Goal: Communication & Community: Share content

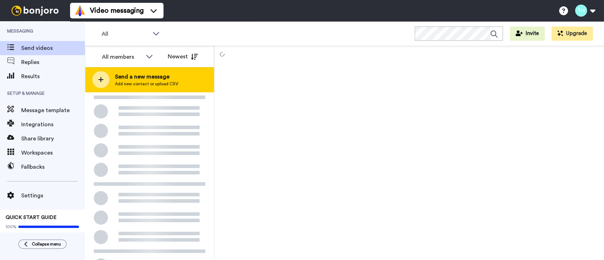
click at [122, 81] on span "Add new contact or upload CSV" at bounding box center [146, 84] width 63 height 6
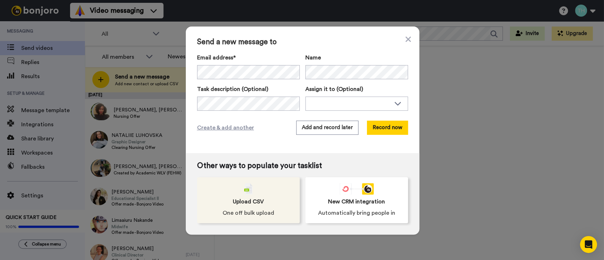
click at [244, 196] on div "Upload CSV One off bulk upload" at bounding box center [248, 200] width 103 height 46
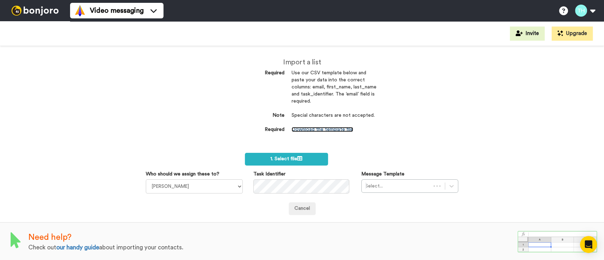
click at [310, 132] on link "Download the template file" at bounding box center [323, 129] width 62 height 5
click at [220, 190] on select "Laura Wright Amarjit Duggal WLV Academic (FSE) Divandra Birla Bolutife Ademokoy…" at bounding box center [194, 186] width 97 height 14
click at [221, 229] on div "Need help? Check out our handy guide about importing your contacts." at bounding box center [302, 241] width 604 height 39
click at [219, 181] on select "Laura Wright Amarjit Duggal WLV Academic (FSE) Divandra Birla Bolutife Ademokoy…" at bounding box center [194, 186] width 97 height 14
select select "fe586ef9-58d8-4128-93df-cf17cf6525fd"
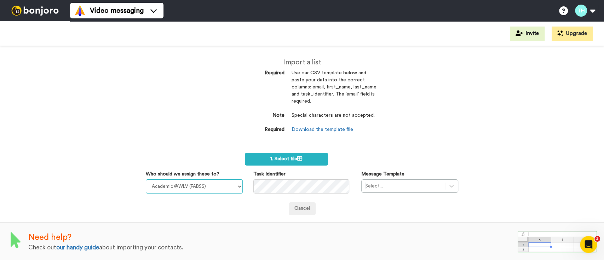
click at [146, 179] on select "Laura Wright Amarjit Duggal WLV Academic (FSE) Divandra Birla Bolutife Ademokoy…" at bounding box center [194, 186] width 97 height 14
click at [270, 159] on span "1. Select file" at bounding box center [286, 158] width 32 height 5
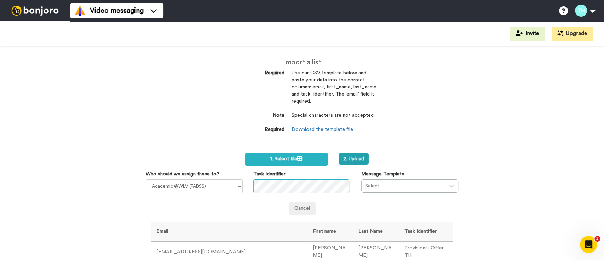
scroll to position [74, 0]
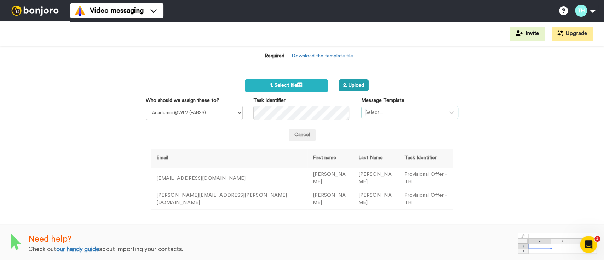
click at [376, 113] on div at bounding box center [403, 112] width 76 height 8
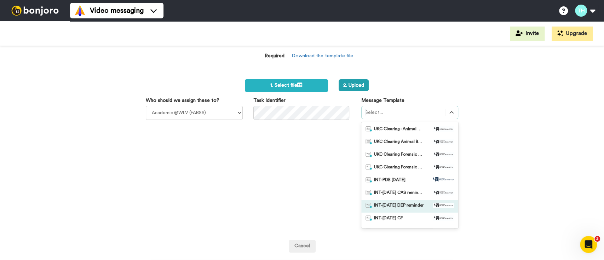
scroll to position [47, 0]
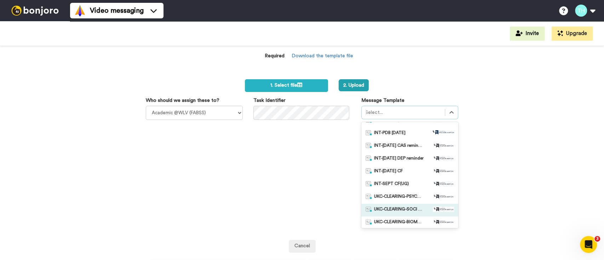
click at [400, 207] on span "UKC-CLEARING-SOCI OFFER NO RESPONSE" at bounding box center [399, 210] width 50 height 7
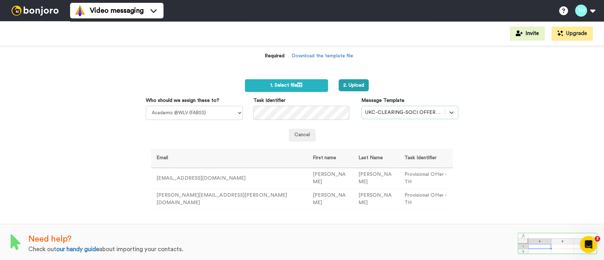
click at [426, 113] on div at bounding box center [403, 112] width 76 height 8
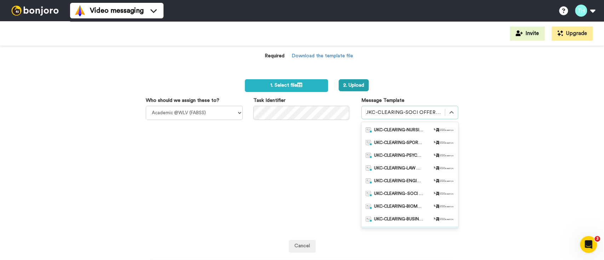
scroll to position [275, 0]
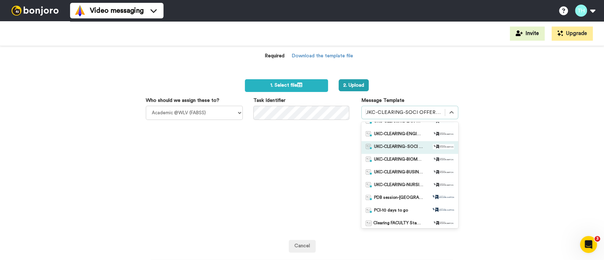
click at [412, 147] on span "UKC-CLEARING- SOCI OFFERS MADE" at bounding box center [399, 147] width 50 height 7
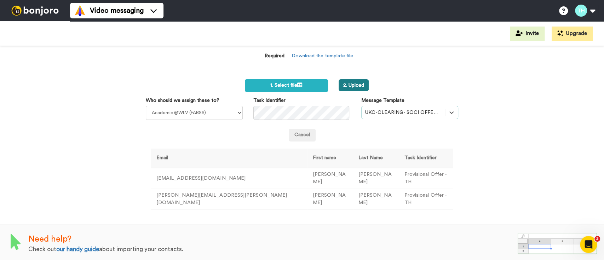
click at [356, 83] on button "2. Upload" at bounding box center [354, 85] width 30 height 12
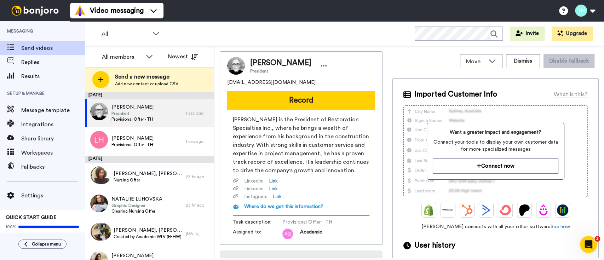
drag, startPoint x: 302, startPoint y: 103, endPoint x: 303, endPoint y: 120, distance: 17.4
click at [303, 120] on div "TIMOTHY O'DONOGHUE President tiny.tod15@gmail.com Record Timothy O'Donoghue is …" at bounding box center [301, 148] width 163 height 194
click at [97, 144] on div at bounding box center [97, 140] width 25 height 25
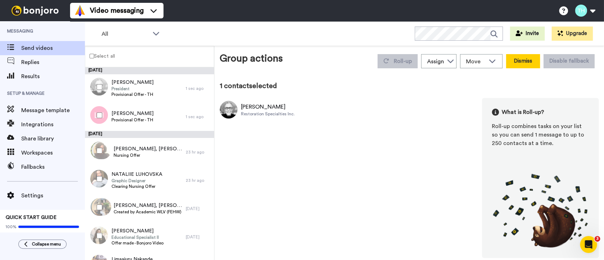
click at [516, 64] on button "Dismiss" at bounding box center [523, 61] width 34 height 14
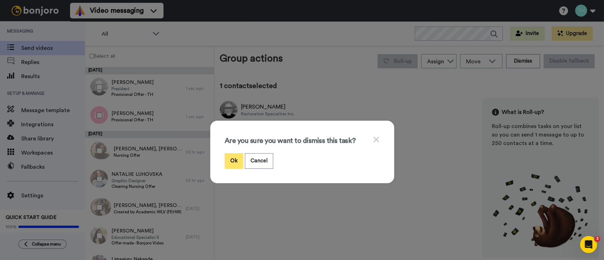
click at [235, 161] on button "Ok" at bounding box center [234, 160] width 18 height 15
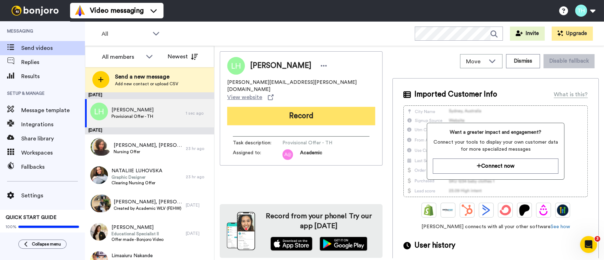
click at [278, 107] on button "Record" at bounding box center [301, 116] width 148 height 18
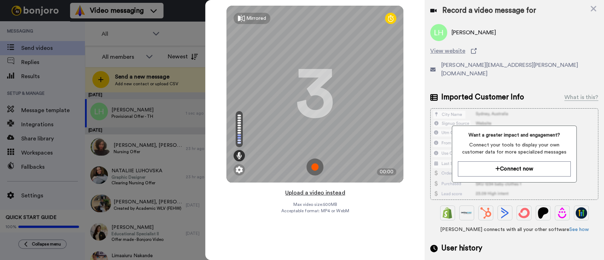
click at [311, 194] on button "Upload a video instead" at bounding box center [315, 192] width 64 height 9
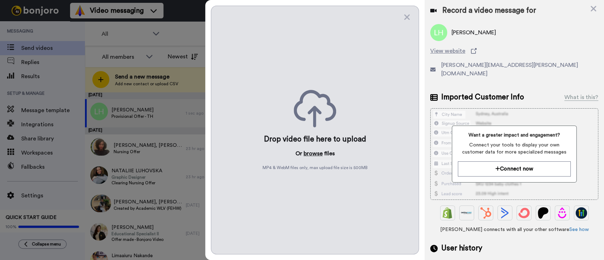
click at [313, 154] on button "browse" at bounding box center [313, 153] width 19 height 8
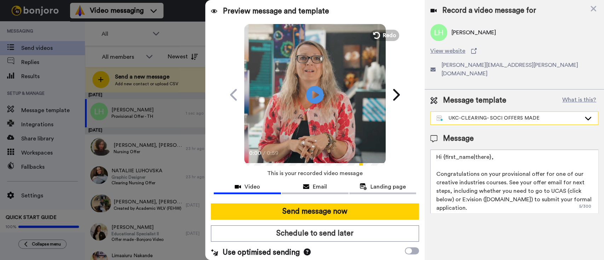
click at [494, 116] on div "UKC-CLEARING- SOCI OFFERS MADE" at bounding box center [514, 118] width 167 height 13
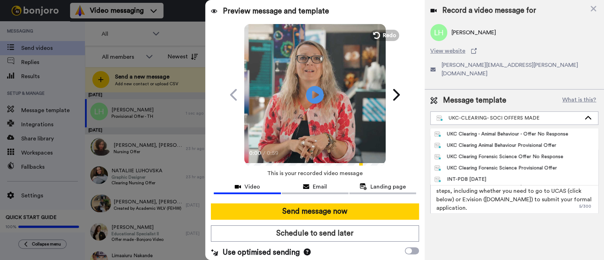
click at [524, 90] on div "Message template What is this? UKC-CLEARING- SOCI OFFERS MADE UKC Clearing - An…" at bounding box center [514, 155] width 179 height 130
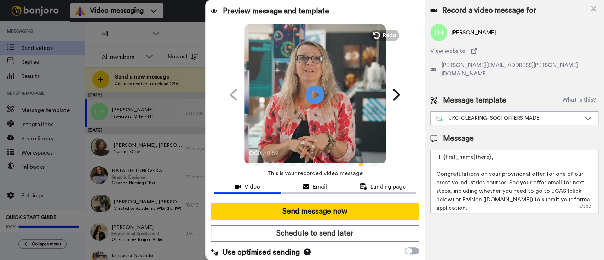
click at [316, 94] on icon at bounding box center [315, 94] width 19 height 19
click at [294, 84] on video at bounding box center [315, 94] width 142 height 142
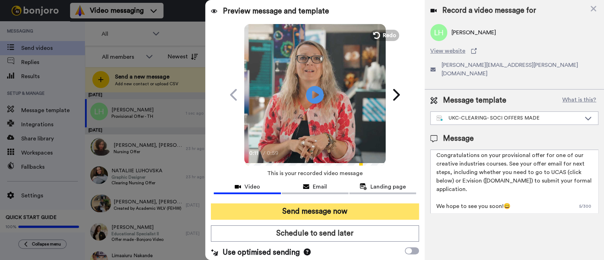
click at [321, 215] on button "Send message now" at bounding box center [315, 212] width 208 height 16
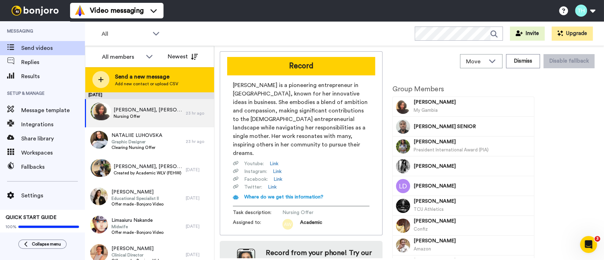
click at [157, 82] on span "Add new contact or upload CSV" at bounding box center [146, 84] width 63 height 6
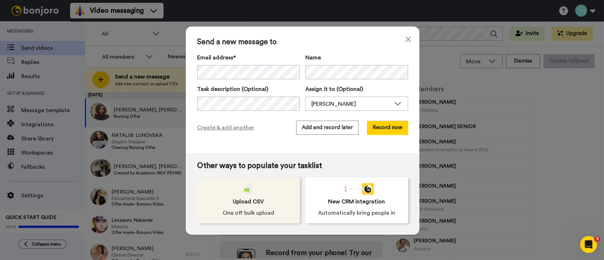
click at [265, 212] on span "One off bulk upload" at bounding box center [249, 213] width 52 height 8
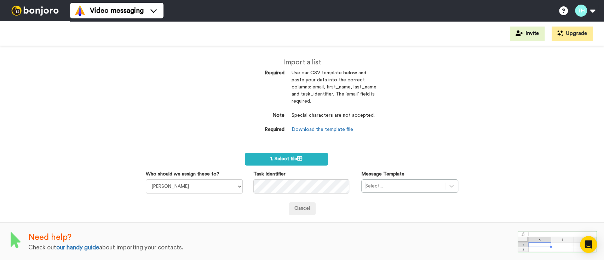
click at [317, 95] on dd "Use our CSV template below and paste your data into the correct columns: email,…" at bounding box center [334, 91] width 85 height 42
click at [285, 160] on span "1. Select file" at bounding box center [286, 158] width 32 height 5
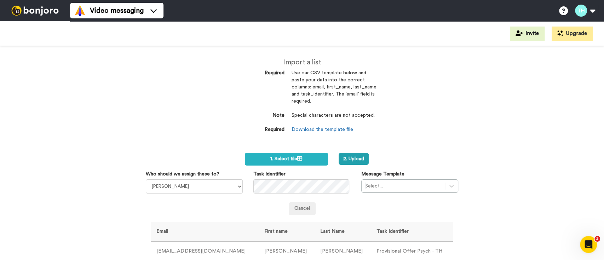
click at [197, 176] on label "Who should we assign these to?" at bounding box center [183, 174] width 74 height 7
click at [197, 179] on select "[PERSON_NAME] [PERSON_NAME] WLV Academic (FSE) [PERSON_NAME] Ademokoya UK Recru…" at bounding box center [194, 186] width 97 height 14
click at [199, 183] on select "Laura Wright Amarjit Duggal WLV Academic (FSE) Divandra Birla Bolutife Ademokoy…" at bounding box center [194, 186] width 97 height 14
select select "893d32a1-1eca-438f-900e-e073b28e2bc9"
click at [146, 179] on select "Laura Wright Amarjit Duggal WLV Academic (FSE) Divandra Birla Bolutife Ademokoy…" at bounding box center [194, 186] width 97 height 14
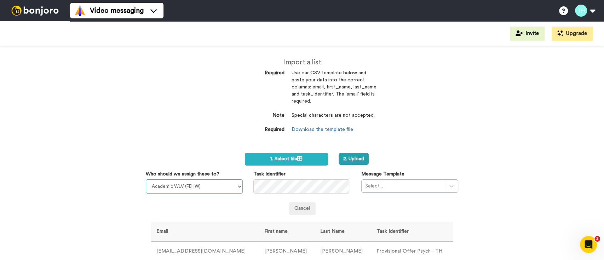
scroll to position [47, 0]
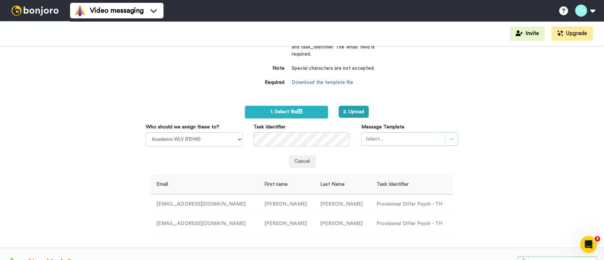
click at [386, 142] on div at bounding box center [403, 139] width 76 height 8
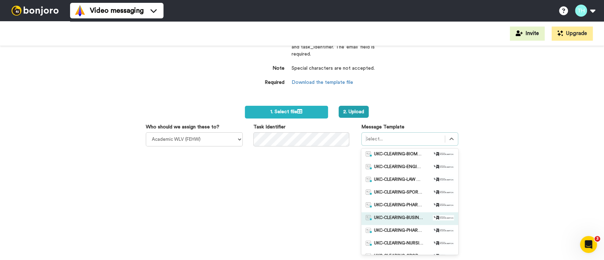
scroll to position [189, 0]
click at [410, 226] on div "UKC-CLEARING-PSYCHOLOGY OFFERS MADE" at bounding box center [409, 222] width 97 height 13
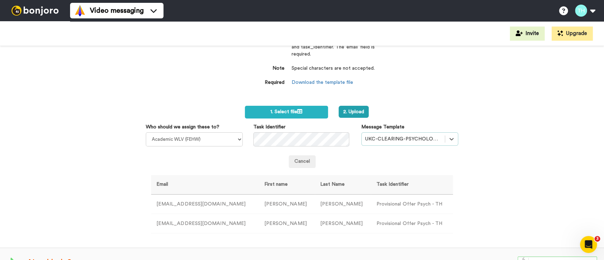
scroll to position [74, 0]
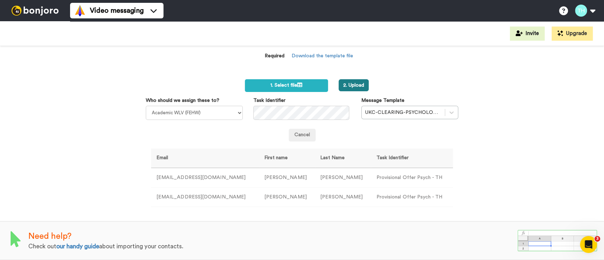
click at [362, 82] on button "2. Upload" at bounding box center [354, 85] width 30 height 12
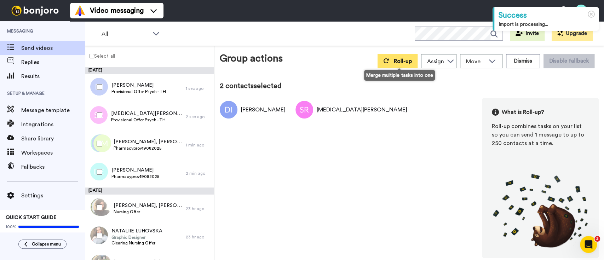
drag, startPoint x: 390, startPoint y: 57, endPoint x: 387, endPoint y: 56, distance: 3.8
click at [387, 56] on button "Roll-up" at bounding box center [398, 61] width 40 height 14
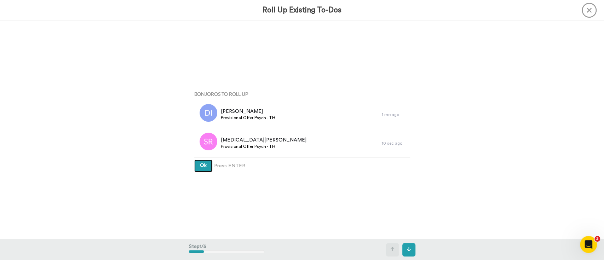
click at [204, 170] on button "Ok" at bounding box center [203, 166] width 18 height 13
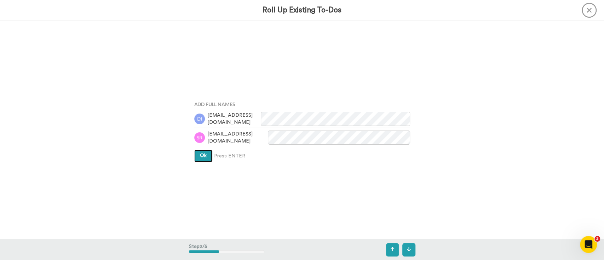
click at [198, 161] on button "Ok" at bounding box center [203, 156] width 18 height 13
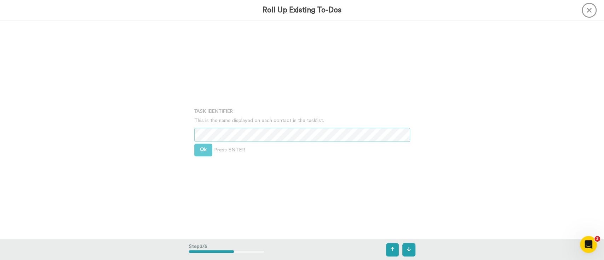
scroll to position [437, 0]
click at [203, 148] on span "Ok" at bounding box center [203, 149] width 7 height 5
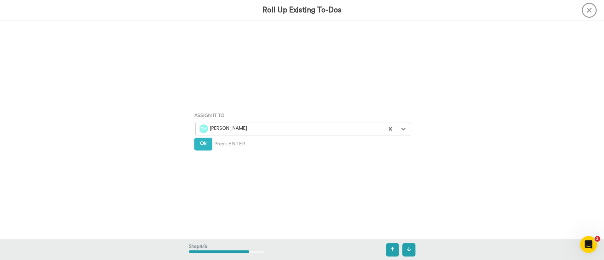
scroll to position [656, 0]
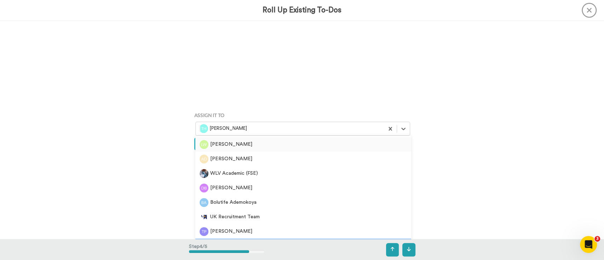
click at [269, 130] on div at bounding box center [289, 129] width 181 height 8
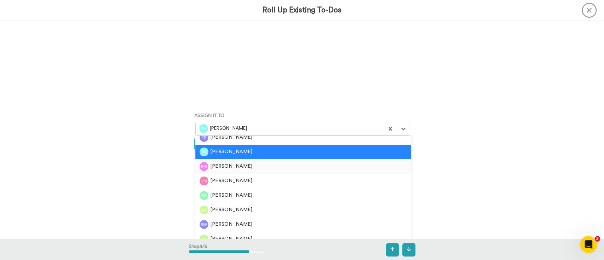
scroll to position [142, 0]
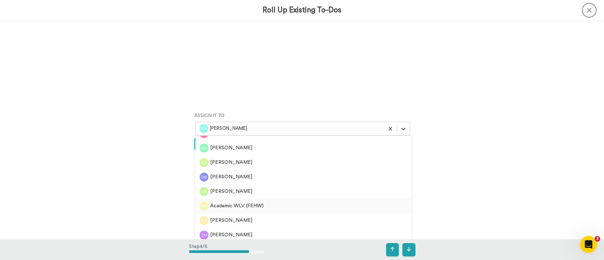
click at [249, 208] on div "Academic WLV (FEHW)" at bounding box center [303, 206] width 207 height 9
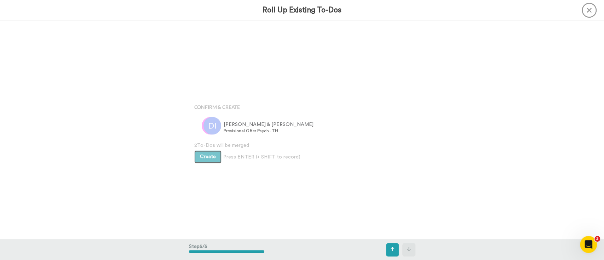
scroll to position [874, 0]
click at [210, 157] on span "Create" at bounding box center [208, 154] width 16 height 5
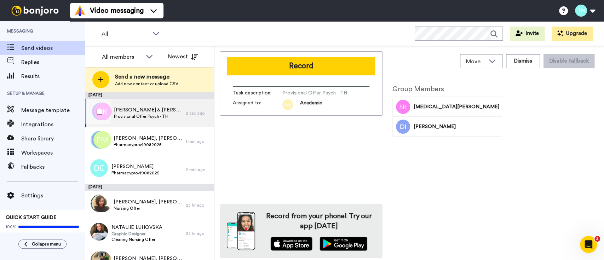
click at [137, 116] on span "Provisional Offer Psych - TH" at bounding box center [148, 117] width 68 height 6
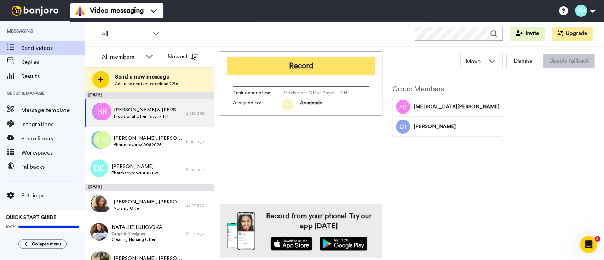
click at [286, 69] on button "Record" at bounding box center [301, 66] width 148 height 18
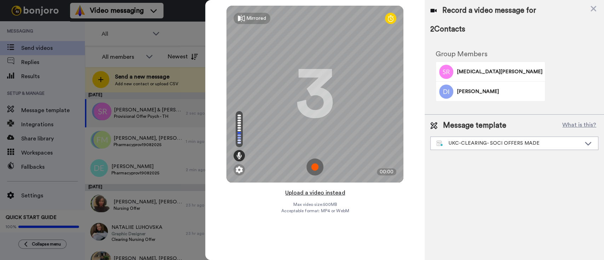
click at [303, 194] on button "Upload a video instead" at bounding box center [315, 192] width 64 height 9
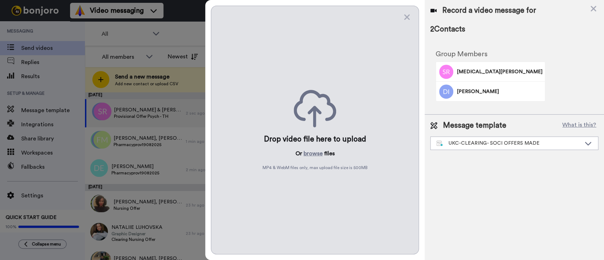
click at [326, 131] on div "Drop video file here to upload Or browse files MP4 & WebM files only, max uploa…" at bounding box center [315, 130] width 208 height 249
click at [316, 154] on button "browse" at bounding box center [313, 153] width 19 height 8
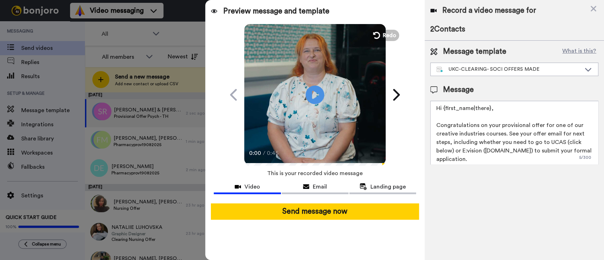
click at [317, 97] on icon at bounding box center [315, 94] width 19 height 19
click at [523, 64] on div "UKC-CLEARING- SOCI OFFERS MADE" at bounding box center [514, 69] width 167 height 13
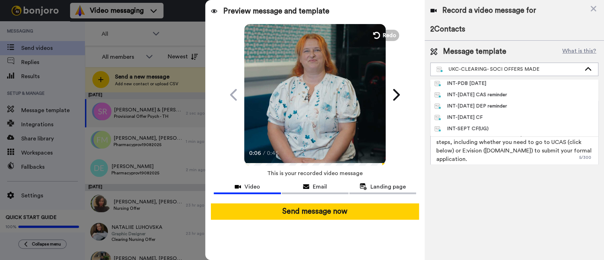
scroll to position [94, 0]
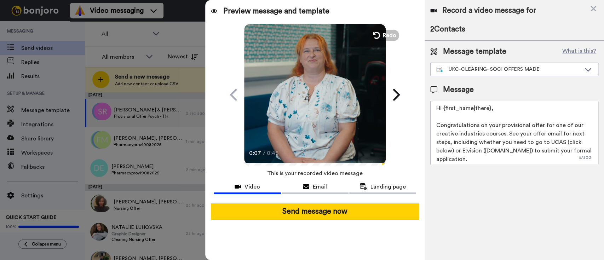
click at [318, 102] on icon at bounding box center [315, 94] width 19 height 19
click at [488, 74] on div "UKC-CLEARING- SOCI OFFERS MADE" at bounding box center [514, 69] width 167 height 13
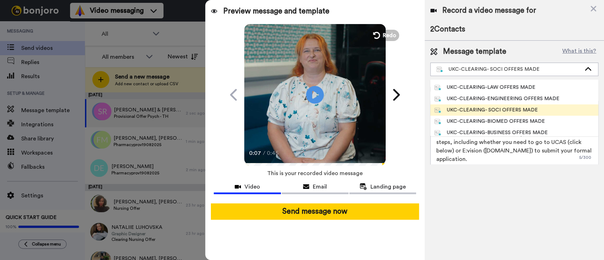
scroll to position [189, 0]
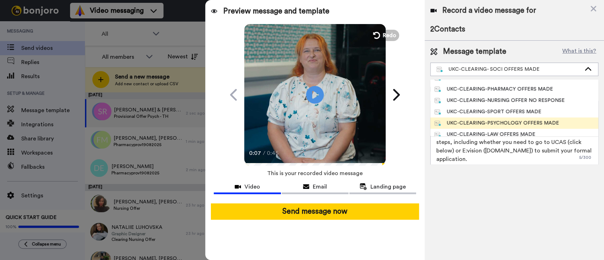
click at [520, 120] on div "UKC-CLEARING-PSYCHOLOGY OFFERS MADE" at bounding box center [497, 123] width 125 height 7
type textarea "Hi {first_name|there}, Congratulations on your provisional offer for one of our…"
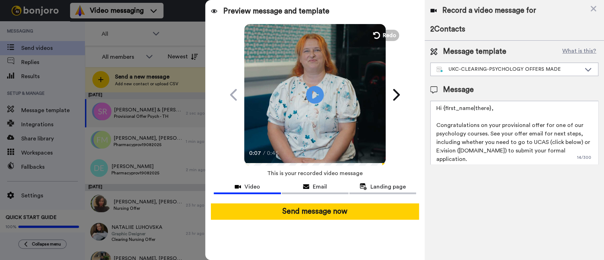
click at [503, 128] on textarea "Hi {first_name|there}, Congratulations on your provisional offer for one of our…" at bounding box center [514, 133] width 168 height 64
click at [501, 137] on textarea "Hi {first_name|there}, Congratulations on your provisional offer for one of our…" at bounding box center [514, 133] width 168 height 64
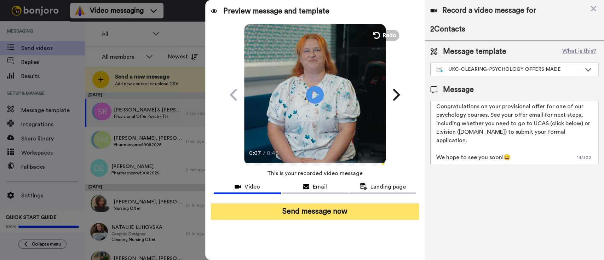
click at [324, 216] on button "Send message now" at bounding box center [315, 212] width 208 height 16
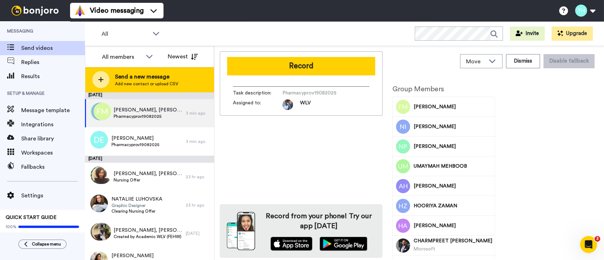
click at [180, 78] on div "Send a new message Add new contact or upload CSV" at bounding box center [149, 79] width 128 height 25
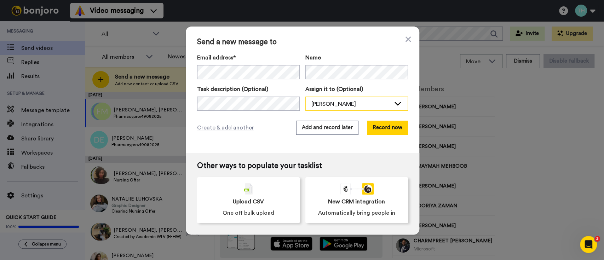
click at [343, 101] on div "[PERSON_NAME]" at bounding box center [351, 104] width 79 height 8
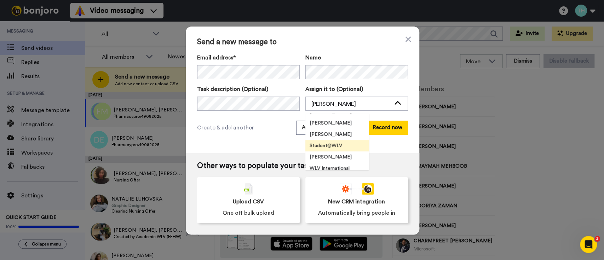
scroll to position [142, 0]
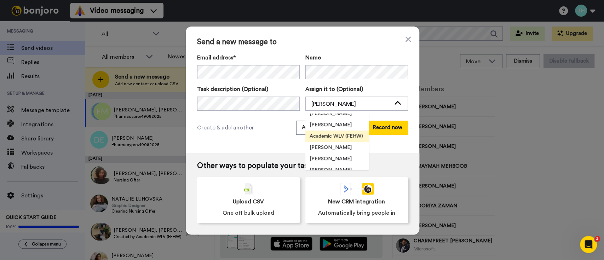
click at [341, 133] on span "Academic WLV (FEHW)" at bounding box center [336, 136] width 62 height 7
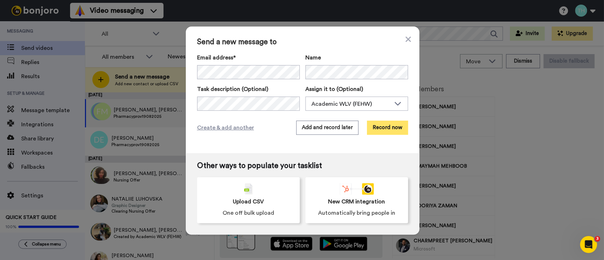
click at [375, 124] on button "Record now" at bounding box center [387, 128] width 41 height 14
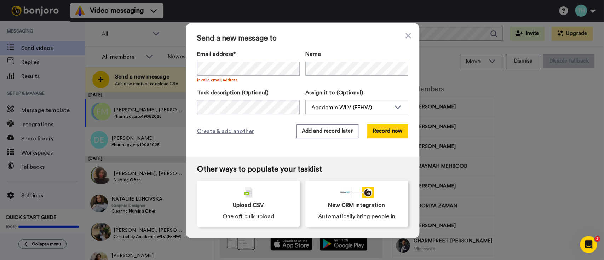
click at [350, 53] on label "Name" at bounding box center [356, 54] width 103 height 8
click at [196, 69] on div "Send a new message to Email address* [PERSON_NAME] <[PERSON_NAME][EMAIL_ADDRESS…" at bounding box center [303, 90] width 234 height 134
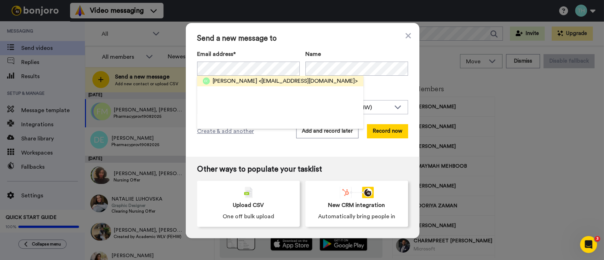
click at [213, 84] on span "[PERSON_NAME]" at bounding box center [235, 81] width 45 height 8
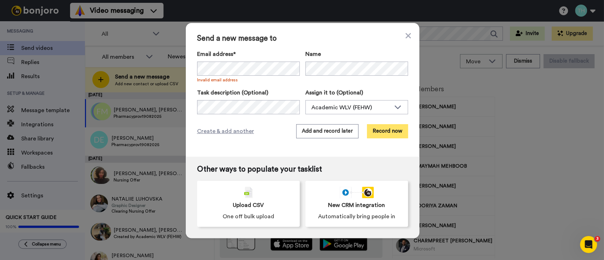
click at [392, 132] on button "Record now" at bounding box center [387, 131] width 41 height 14
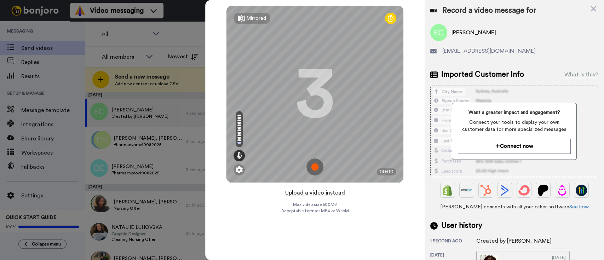
click at [317, 196] on button "Upload a video instead" at bounding box center [315, 192] width 64 height 9
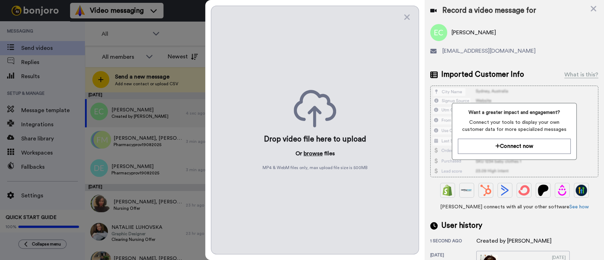
click at [310, 152] on button "browse" at bounding box center [313, 153] width 19 height 8
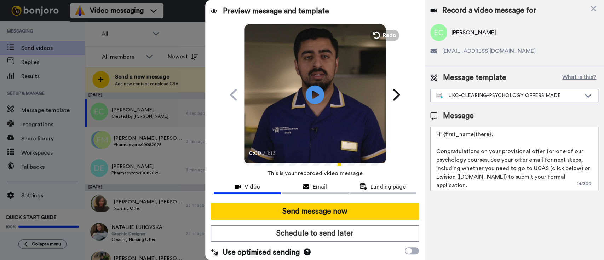
click at [314, 99] on icon at bounding box center [315, 94] width 19 height 19
drag, startPoint x: 330, startPoint y: 93, endPoint x: 326, endPoint y: 97, distance: 5.0
click at [330, 93] on video at bounding box center [315, 94] width 142 height 142
click at [528, 97] on div "UKC-CLEARING-PSYCHOLOGY OFFERS MADE" at bounding box center [508, 95] width 145 height 7
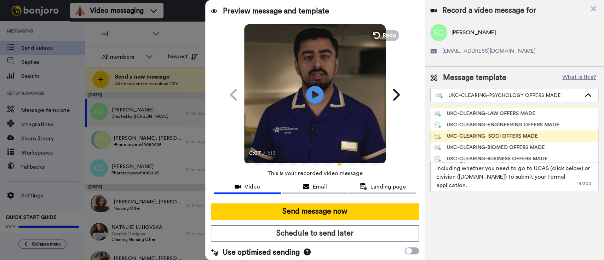
scroll to position [283, 0]
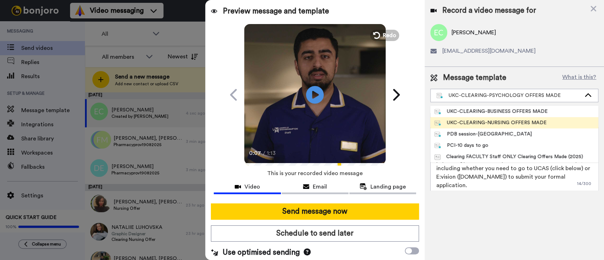
click at [530, 124] on div "UKC-CLEARING-NURSING OFFERS MADE" at bounding box center [491, 122] width 112 height 7
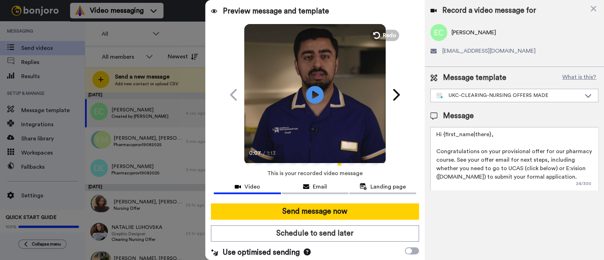
click at [456, 158] on textarea "Hi {first_name|there}, Congratulations on your provisional offer for our pharma…" at bounding box center [514, 159] width 168 height 64
click at [485, 160] on textarea "Hi {first_name|there}, Congratulations on your provisional offer for our pharma…" at bounding box center [514, 159] width 168 height 64
click at [486, 98] on div "UKC-CLEARING-NURSING OFFERS MADE" at bounding box center [508, 95] width 145 height 7
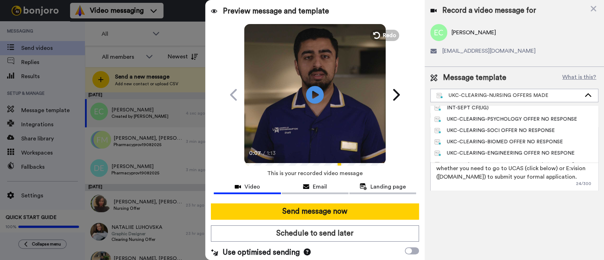
scroll to position [19, 0]
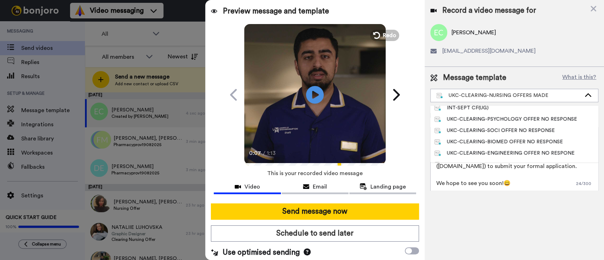
click at [513, 172] on textarea "Hi {first_name|there}, Congratulations on your provisional offer for our pharma…" at bounding box center [514, 159] width 168 height 64
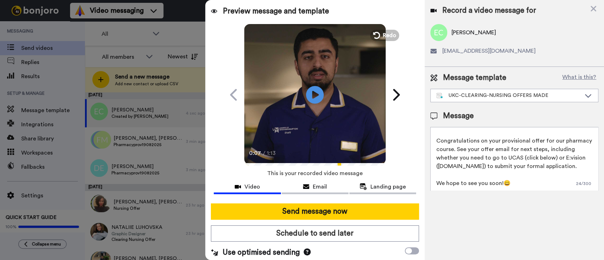
scroll to position [0, 0]
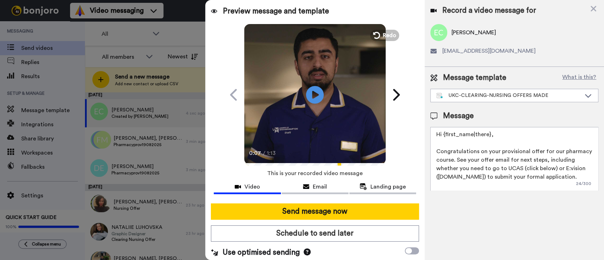
click at [455, 160] on textarea "Hi {first_name|there}, Congratulations on your provisional offer for our pharma…" at bounding box center [514, 159] width 168 height 64
click at [452, 159] on textarea "Hi {first_name|there}, Congratulations on your provisional offer for our nursin…" at bounding box center [514, 159] width 168 height 64
click at [552, 152] on textarea "Hi {first_name|there}, Congratulations on your provisional offer for our nursin…" at bounding box center [514, 159] width 168 height 64
drag, startPoint x: 476, startPoint y: 159, endPoint x: 542, endPoint y: 149, distance: 66.3
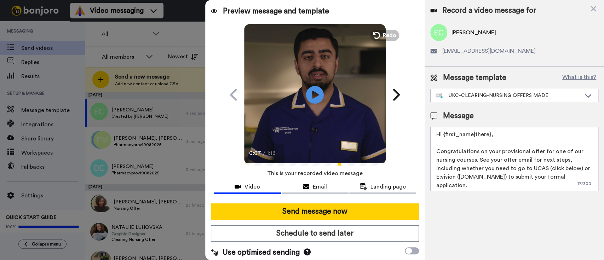
click at [542, 149] on textarea "Hi {first_name|there}, Congratulations on your provisional offer for one of our…" at bounding box center [514, 159] width 168 height 64
click at [521, 158] on textarea "Hi {first_name|there}, Congratulations on your provisional offer for one of our…" at bounding box center [514, 159] width 168 height 64
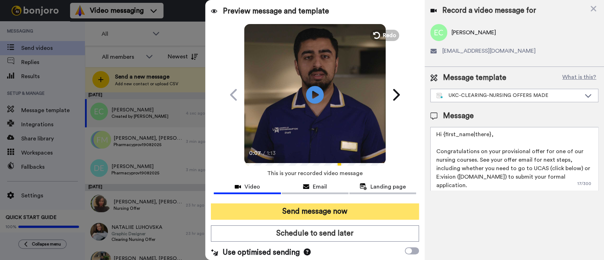
type textarea "Hi {first_name|there}, Congratulations on your provisional offer for one of our…"
click at [337, 215] on button "Send message now" at bounding box center [315, 212] width 208 height 16
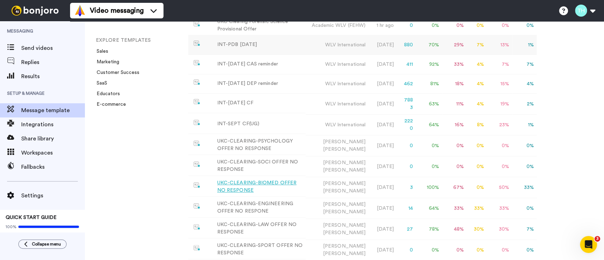
scroll to position [191, 0]
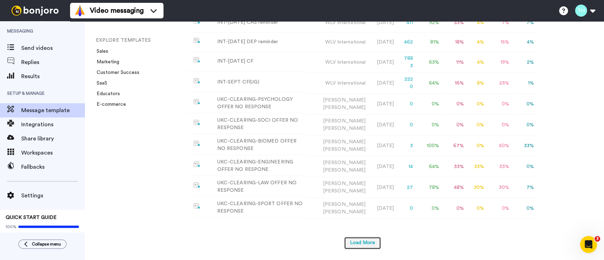
click at [357, 240] on button "Load More" at bounding box center [362, 243] width 37 height 13
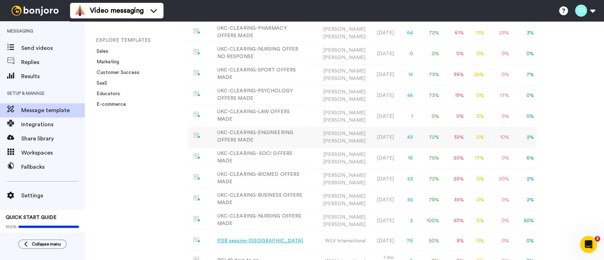
scroll to position [474, 0]
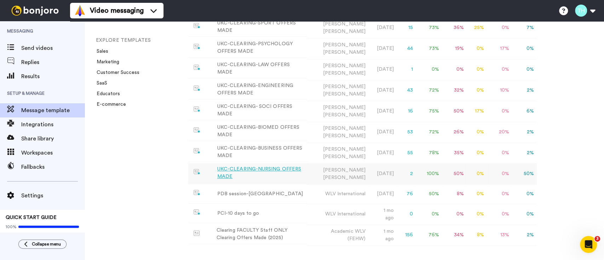
click at [284, 170] on div "UKC-CLEARING-NURSING OFFERS MADE" at bounding box center [260, 173] width 87 height 15
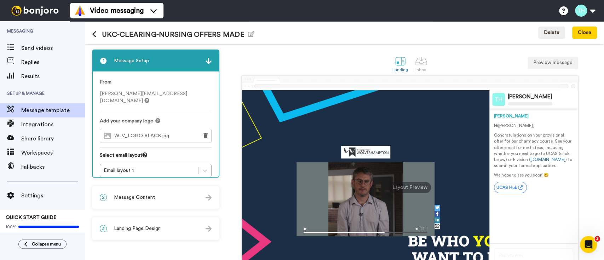
click at [158, 200] on div "2 Message Content" at bounding box center [156, 197] width 126 height 21
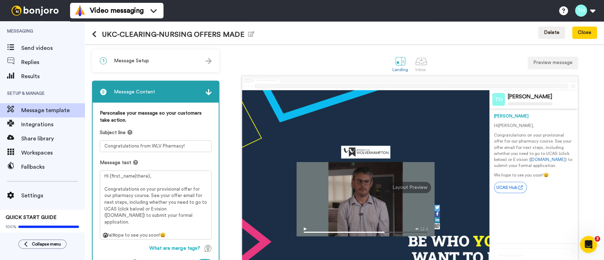
scroll to position [47, 0]
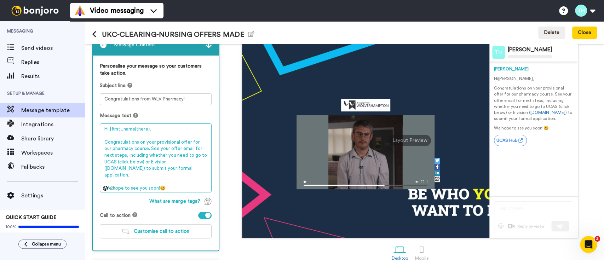
click at [121, 149] on textarea "Hi {first_name|there}, Congratulations on your provisional offer for our pharma…" at bounding box center [156, 158] width 112 height 69
click at [197, 141] on textarea "Hi {first_name|there}, Congratulations on your provisional offer for our nursin…" at bounding box center [156, 158] width 112 height 69
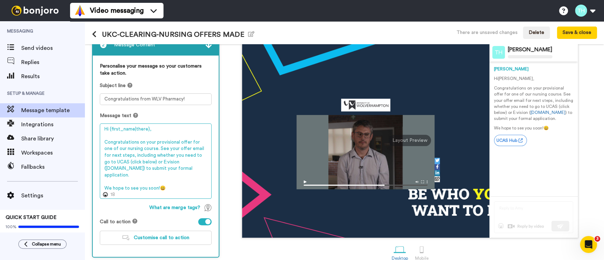
click at [147, 149] on textarea "Hi {first_name|there}, Congratulations on your provisional offer for one of our…" at bounding box center [156, 161] width 112 height 75
type textarea "Hi {first_name|there}, Congratulations on your provisional offer for one of our…"
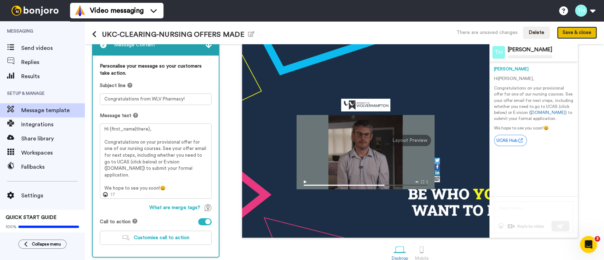
click at [566, 32] on button "Save & close" at bounding box center [577, 33] width 40 height 13
